Goal: Book appointment/travel/reservation

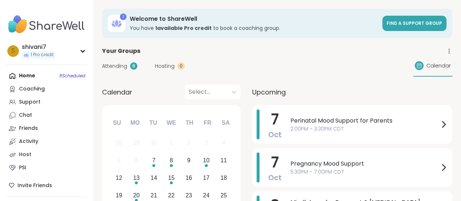
click at [24, 79] on div "Home 8 Scheduled Coaching Support Chat Friends Activity Host PSI" at bounding box center [46, 121] width 81 height 105
click at [25, 75] on div "Home 8 Scheduled Coaching Support Chat Friends Activity Host PSI" at bounding box center [46, 121] width 81 height 105
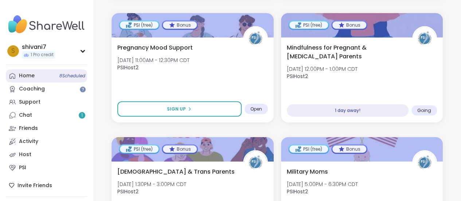
click at [32, 78] on div "Home 8 Scheduled" at bounding box center [27, 75] width 16 height 7
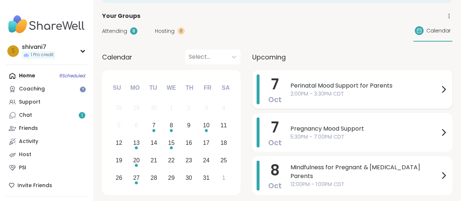
scroll to position [73, 0]
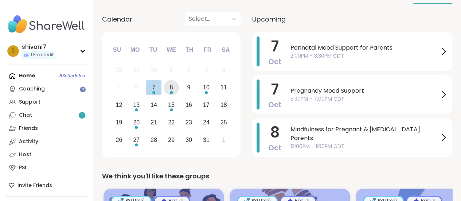
click at [170, 91] on div "Choose Wednesday, October 8th, 2025" at bounding box center [171, 92] width 3 height 3
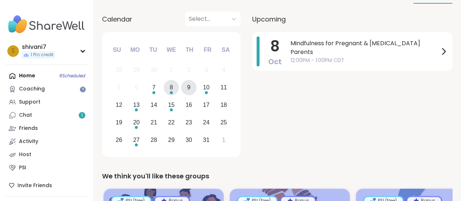
click at [188, 90] on div "9" at bounding box center [188, 87] width 3 height 10
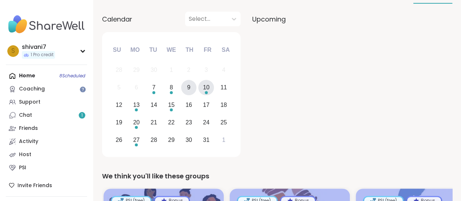
click at [209, 89] on div "10" at bounding box center [206, 88] width 16 height 16
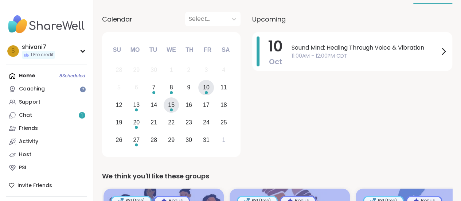
click at [170, 107] on div "15" at bounding box center [171, 105] width 7 height 10
